Goal: Task Accomplishment & Management: Use online tool/utility

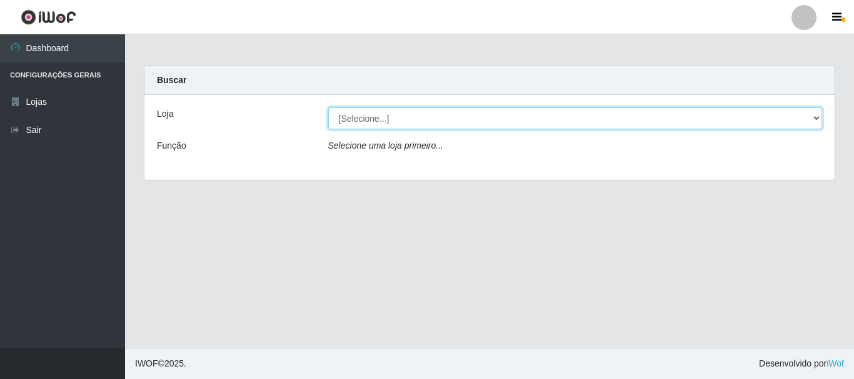
click at [817, 116] on select "[Selecione...] [GEOGRAPHIC_DATA] [GEOGRAPHIC_DATA]" at bounding box center [575, 118] width 494 height 22
select select "64"
click at [328, 107] on select "[Selecione...] [GEOGRAPHIC_DATA] [GEOGRAPHIC_DATA]" at bounding box center [575, 118] width 494 height 22
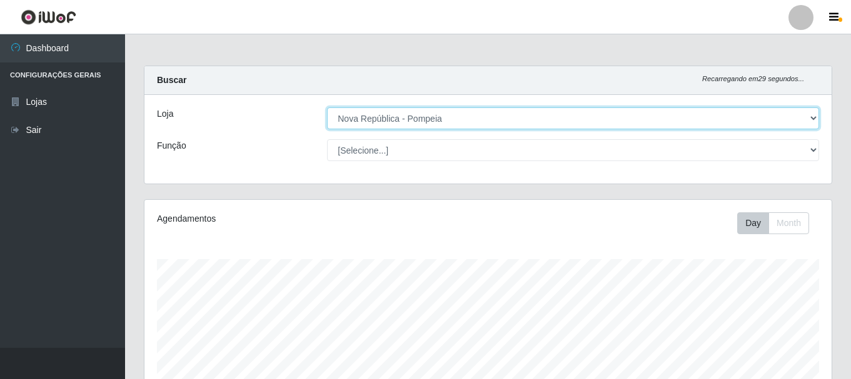
scroll to position [259, 687]
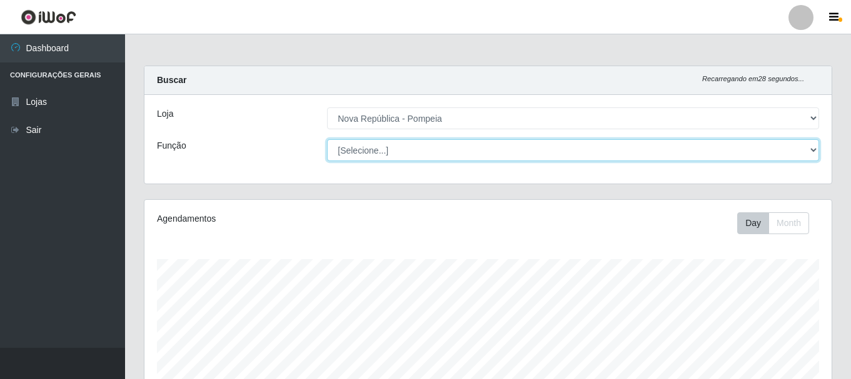
click at [814, 149] on select "[Selecione...] Balconista Operador de Caixa Recepcionista Repositor" at bounding box center [573, 150] width 492 height 22
select select "22"
click at [327, 139] on select "[Selecione...] Balconista Operador de Caixa Recepcionista Repositor" at bounding box center [573, 150] width 492 height 22
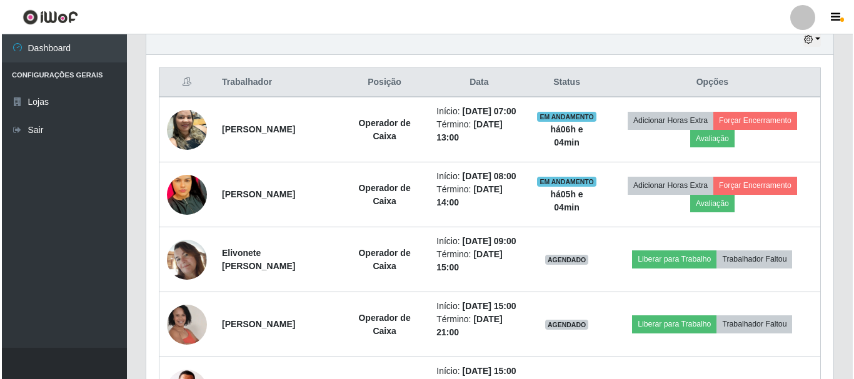
scroll to position [500, 0]
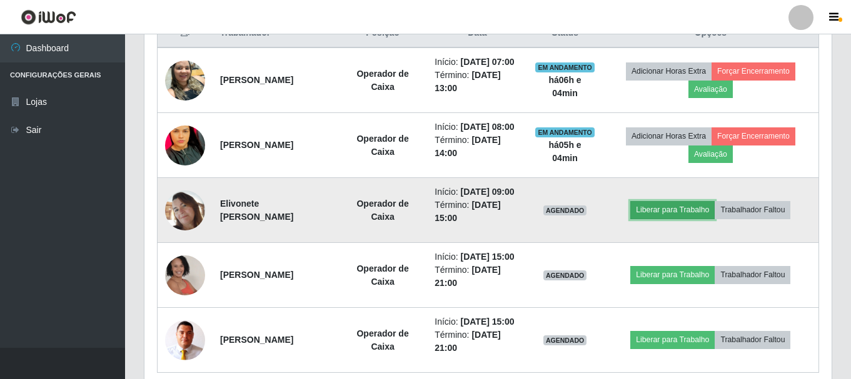
click at [661, 219] on button "Liberar para Trabalho" at bounding box center [672, 209] width 84 height 17
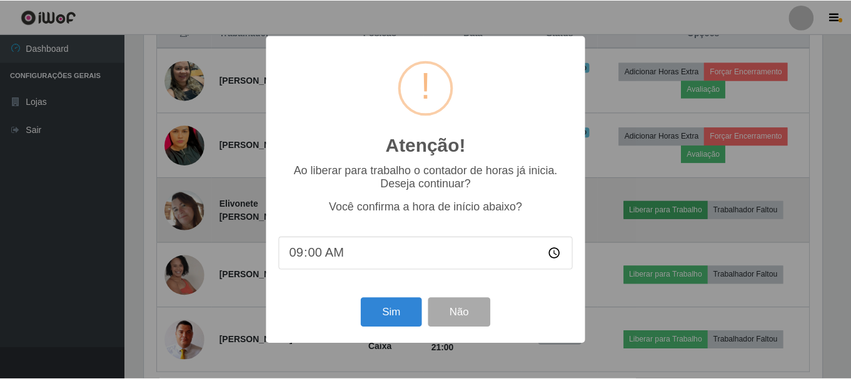
scroll to position [259, 681]
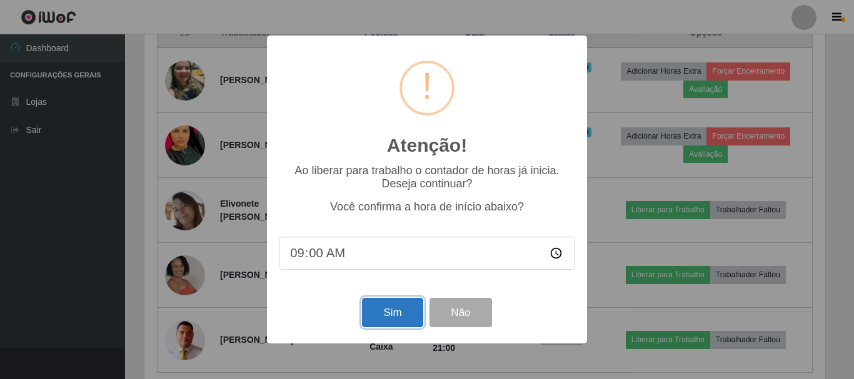
click at [405, 316] on button "Sim" at bounding box center [392, 312] width 61 height 29
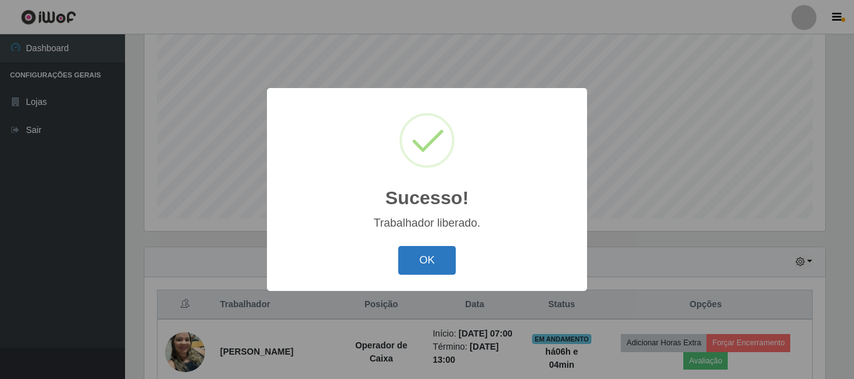
click at [449, 270] on button "OK" at bounding box center [427, 260] width 58 height 29
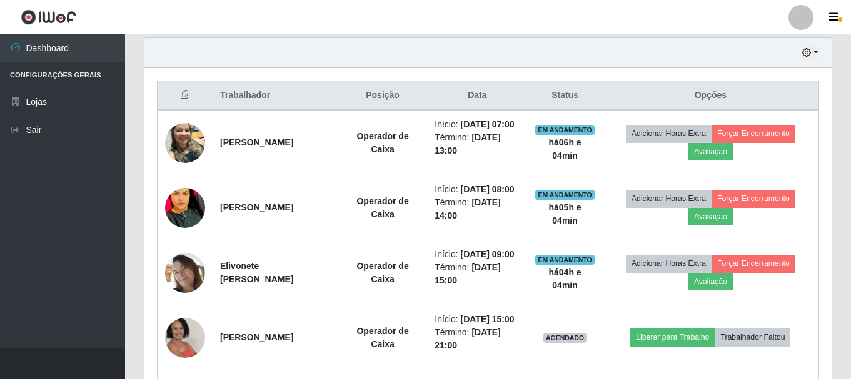
scroll to position [416, 0]
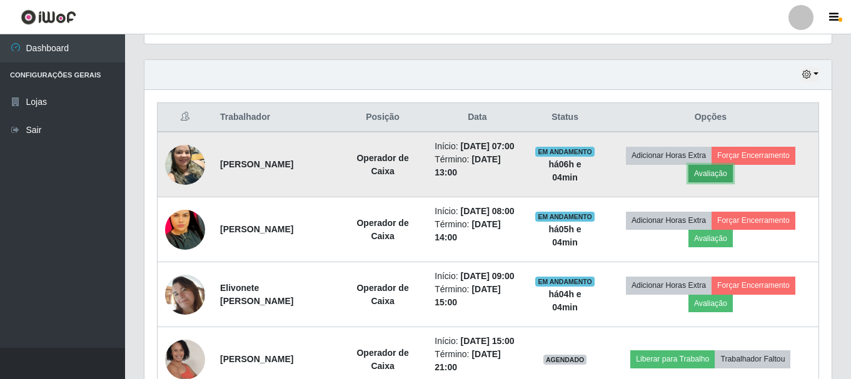
click at [709, 182] on button "Avaliação" at bounding box center [710, 173] width 44 height 17
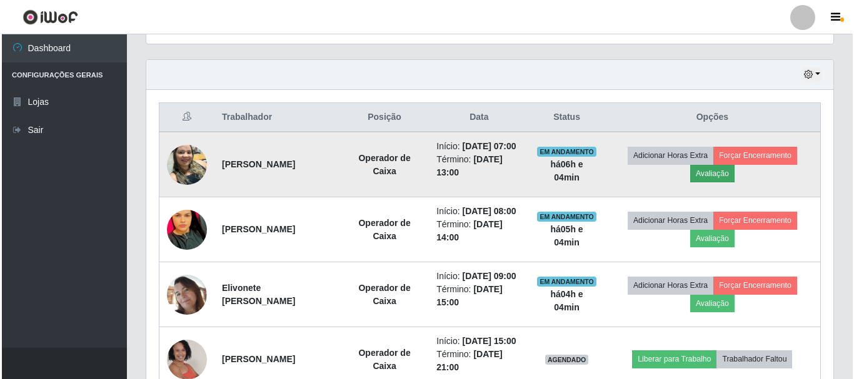
scroll to position [259, 681]
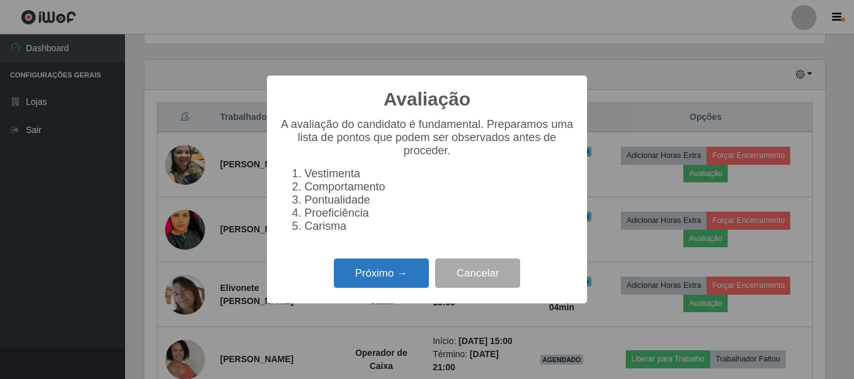
click at [415, 285] on button "Próximo →" at bounding box center [381, 273] width 95 height 29
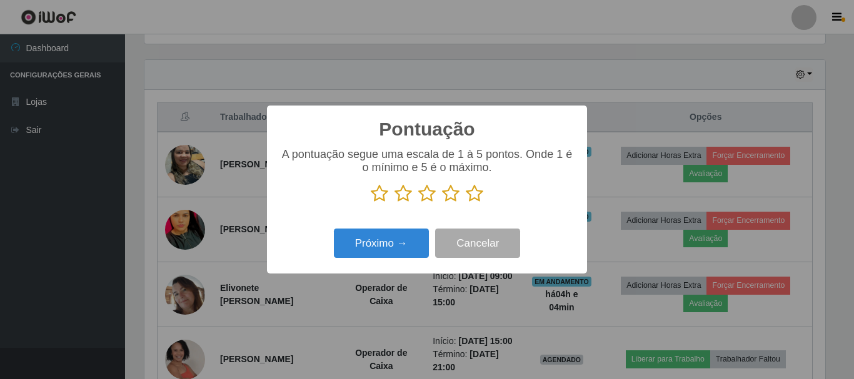
scroll to position [624722, 624301]
click at [474, 197] on icon at bounding box center [474, 193] width 17 height 19
click at [466, 203] on input "radio" at bounding box center [466, 203] width 0 height 0
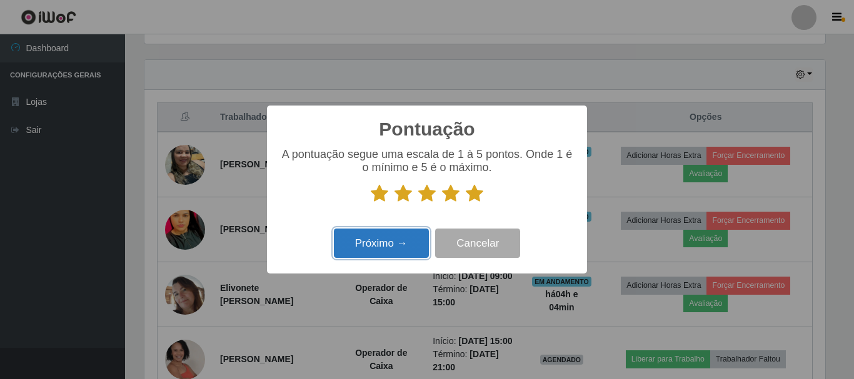
click at [397, 242] on button "Próximo →" at bounding box center [381, 243] width 95 height 29
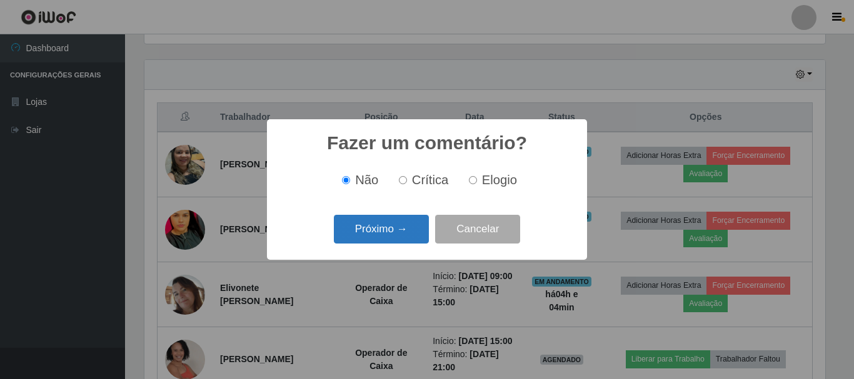
click at [404, 238] on button "Próximo →" at bounding box center [381, 229] width 95 height 29
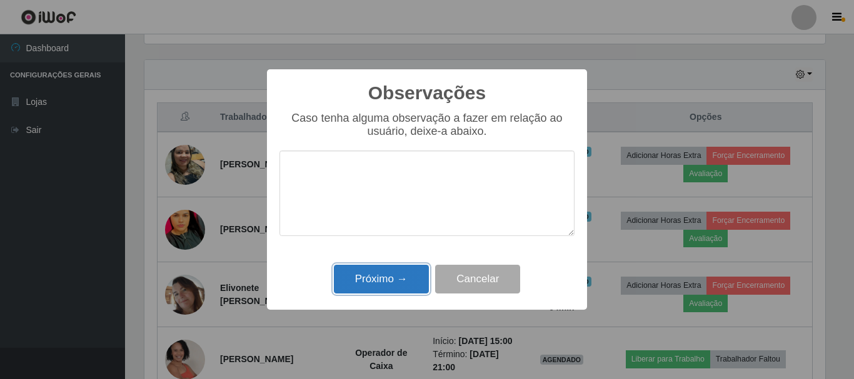
click at [396, 279] on button "Próximo →" at bounding box center [381, 279] width 95 height 29
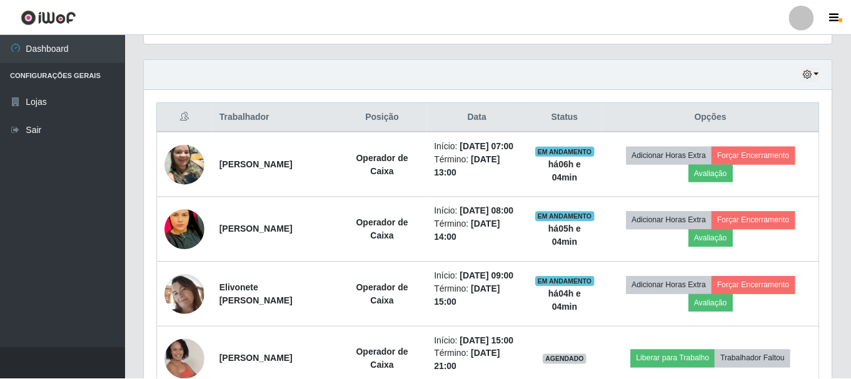
scroll to position [259, 687]
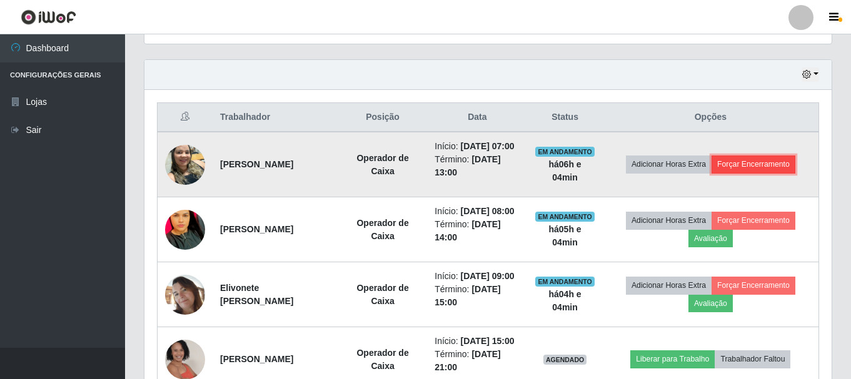
click at [777, 172] on button "Forçar Encerramento" at bounding box center [753, 164] width 84 height 17
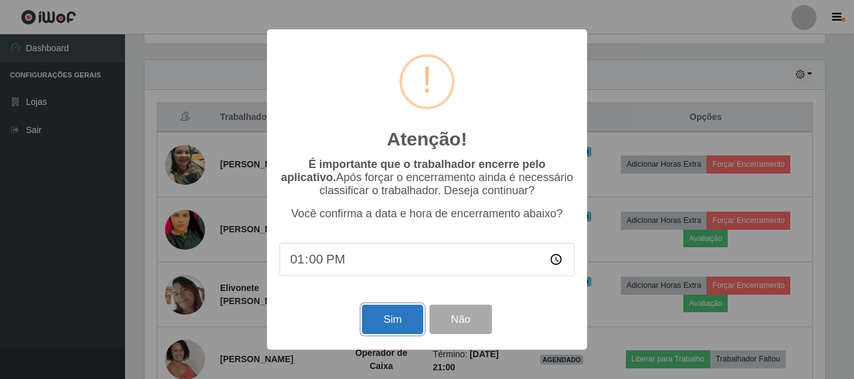
click at [388, 326] on button "Sim" at bounding box center [392, 319] width 61 height 29
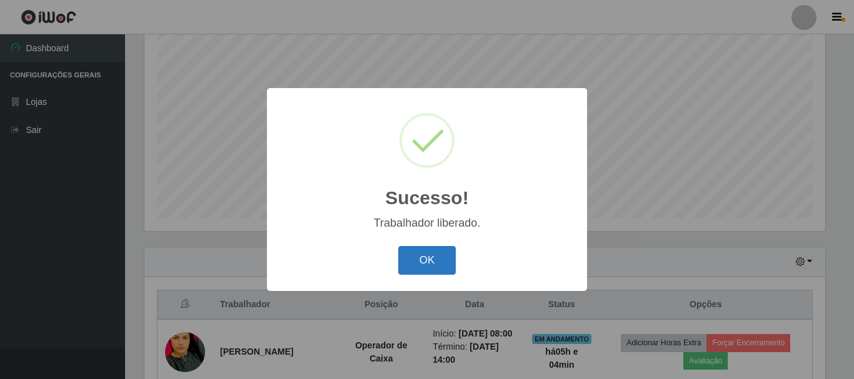
click at [412, 269] on button "OK" at bounding box center [427, 260] width 58 height 29
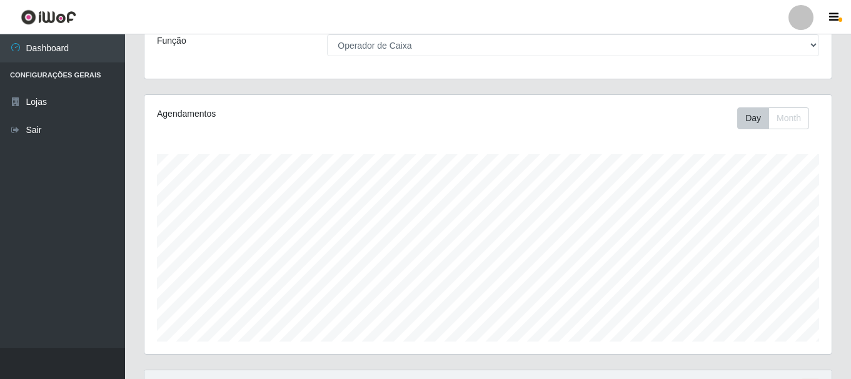
scroll to position [103, 0]
